Goal: Navigation & Orientation: Find specific page/section

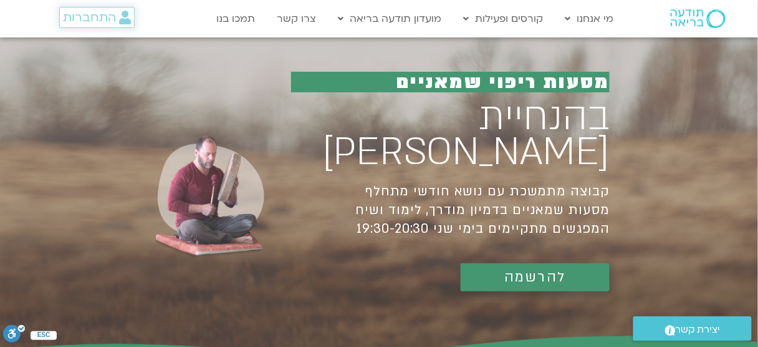
click at [104, 15] on span "התחברות" at bounding box center [89, 18] width 53 height 14
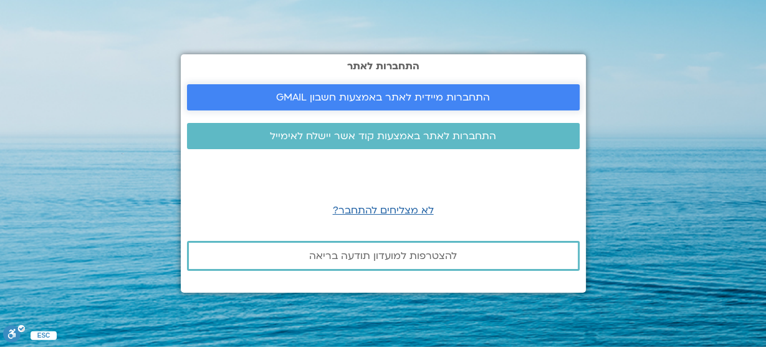
click at [390, 100] on span "התחברות מיידית לאתר באמצעות חשבון GMAIL" at bounding box center [383, 97] width 214 height 11
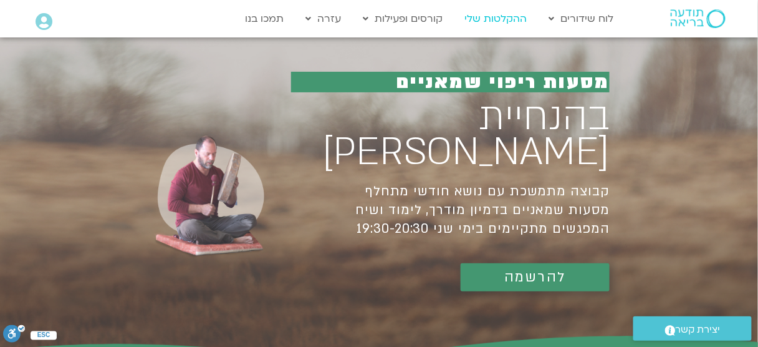
click at [487, 25] on link "ההקלטות שלי" at bounding box center [496, 19] width 75 height 24
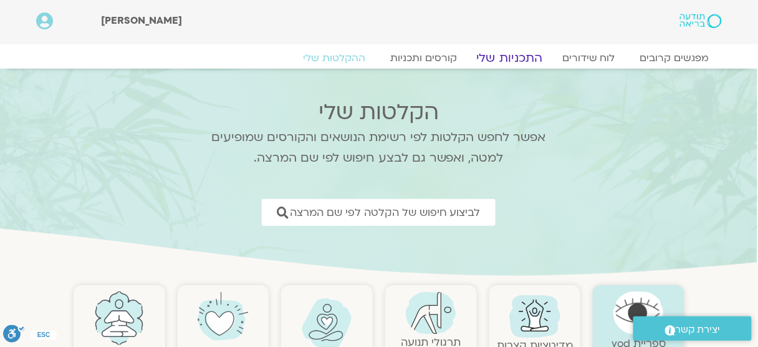
click at [516, 57] on link "התכניות שלי" at bounding box center [509, 57] width 97 height 15
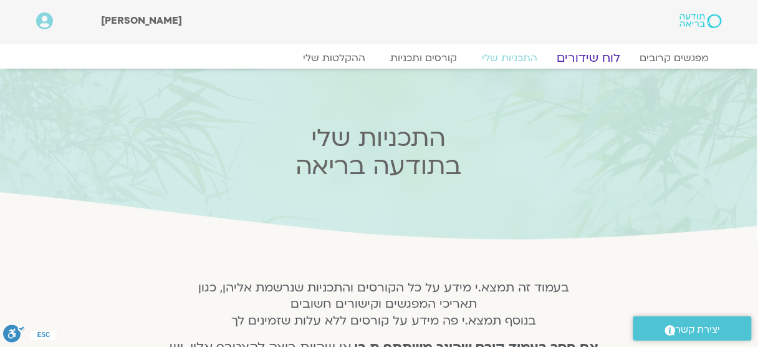
click at [600, 56] on link "לוח שידורים" at bounding box center [589, 57] width 94 height 15
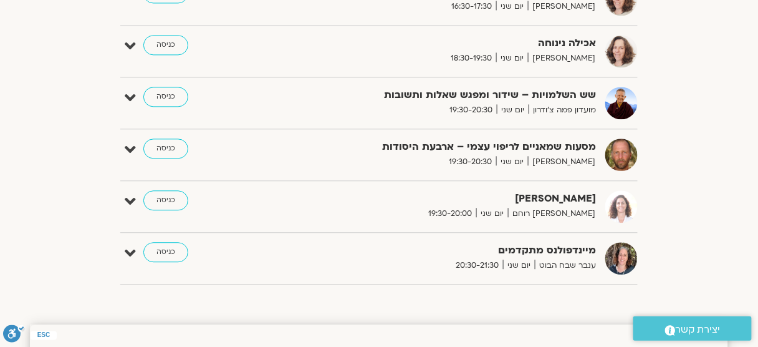
scroll to position [630, 0]
